Goal: Check status: Check status

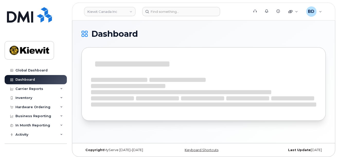
scroll to position [2, 0]
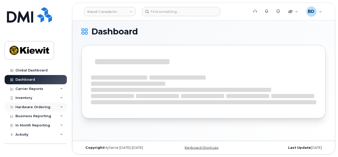
click at [48, 107] on div "Hardware Ordering" at bounding box center [32, 107] width 35 height 4
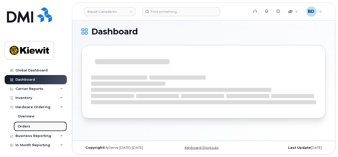
click at [36, 127] on link "Orders" at bounding box center [40, 127] width 53 height 10
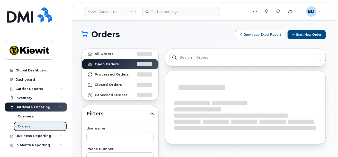
scroll to position [68, 0]
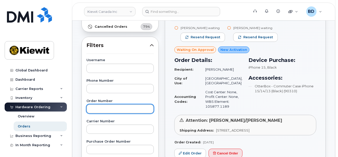
click at [109, 110] on input "text" at bounding box center [119, 108] width 67 height 9
paste input "299949"
type input "299949"
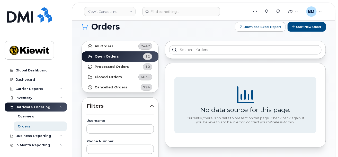
scroll to position [0, 0]
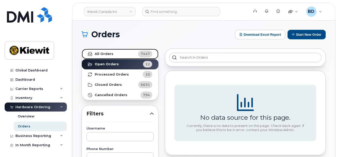
click at [124, 55] on link "All Orders 7447" at bounding box center [120, 54] width 77 height 10
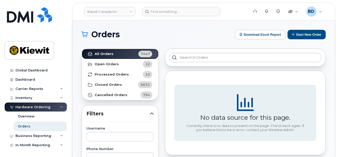
click at [110, 52] on strong "All Orders" at bounding box center [104, 54] width 19 height 4
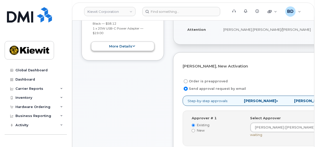
scroll to position [129, 0]
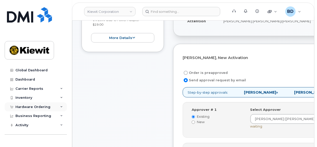
click at [60, 106] on icon at bounding box center [61, 107] width 3 height 3
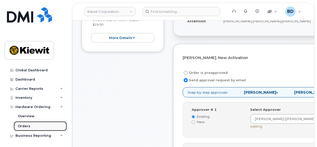
click at [46, 127] on link "Orders" at bounding box center [40, 127] width 53 height 10
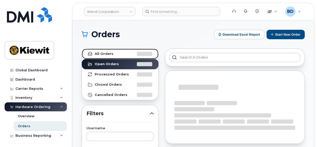
click at [118, 52] on link "All Orders" at bounding box center [120, 54] width 77 height 10
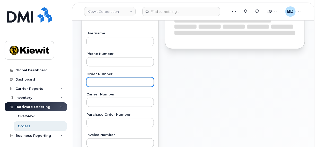
scroll to position [96, 0]
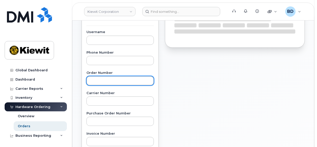
click at [98, 81] on input "text" at bounding box center [119, 80] width 67 height 9
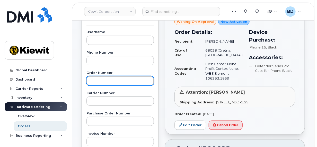
paste input "299949"
type input "299949"
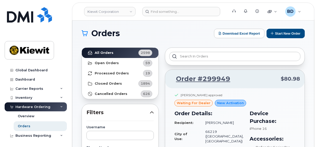
scroll to position [0, 0]
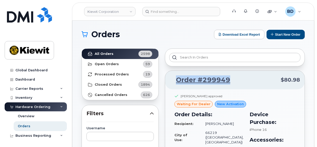
drag, startPoint x: 232, startPoint y: 78, endPoint x: 166, endPoint y: 81, distance: 65.1
click at [167, 81] on div "Order #299949 $80.98" at bounding box center [234, 80] width 139 height 19
copy link "Order #299949"
click at [110, 34] on span "Orders" at bounding box center [105, 35] width 29 height 8
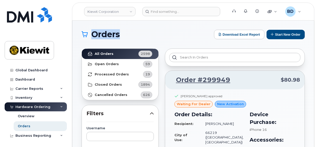
click at [110, 34] on span "Orders" at bounding box center [105, 35] width 29 height 8
drag, startPoint x: 110, startPoint y: 34, endPoint x: 182, endPoint y: 36, distance: 71.8
click at [182, 36] on h1 "Orders" at bounding box center [147, 34] width 130 height 8
click at [194, 36] on h1 "Orders" at bounding box center [147, 34] width 130 height 8
click at [195, 37] on h1 "Orders" at bounding box center [147, 34] width 130 height 8
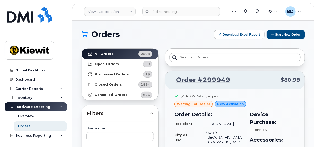
click at [174, 34] on h1 "Orders" at bounding box center [147, 34] width 130 height 8
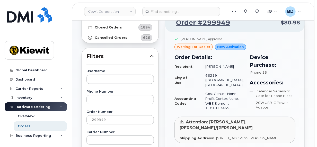
scroll to position [64, 0]
